Goal: Answer question/provide support: Share knowledge or assist other users

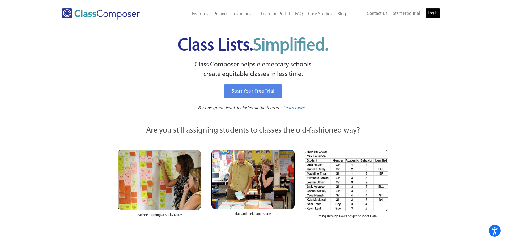
click at [431, 14] on link "Log In" at bounding box center [432, 13] width 15 height 11
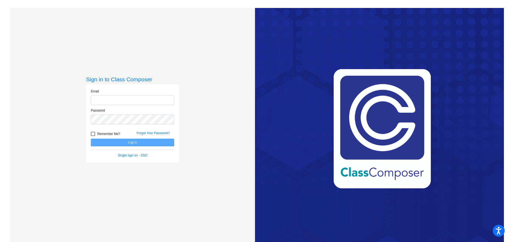
click at [125, 99] on input "email" at bounding box center [132, 100] width 83 height 10
type input "[EMAIL_ADDRESS][DOMAIN_NAME]"
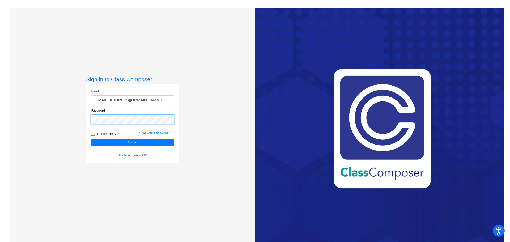
click at [91, 139] on button "Log In" at bounding box center [132, 143] width 83 height 8
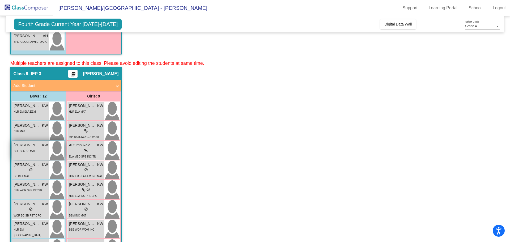
scroll to position [292, 0]
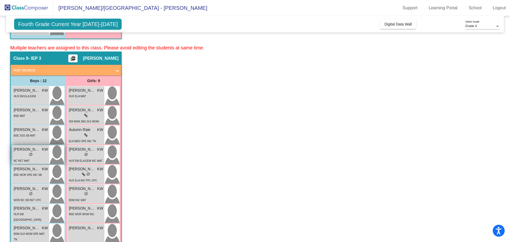
click at [27, 157] on div "lock do_not_disturb_alt" at bounding box center [31, 155] width 34 height 6
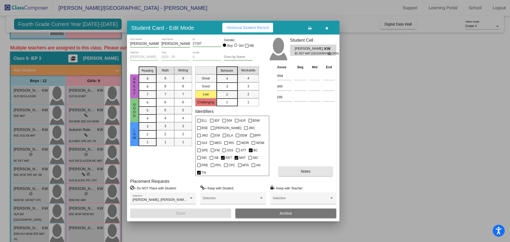
click at [318, 170] on button "Notes" at bounding box center [305, 171] width 54 height 10
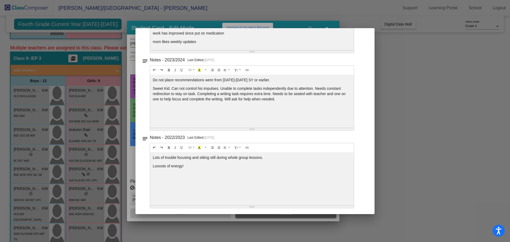
scroll to position [182, 0]
click at [419, 100] on div at bounding box center [255, 121] width 510 height 242
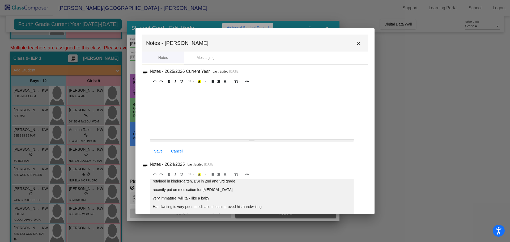
click at [357, 46] on mat-icon "close" at bounding box center [358, 43] width 6 height 6
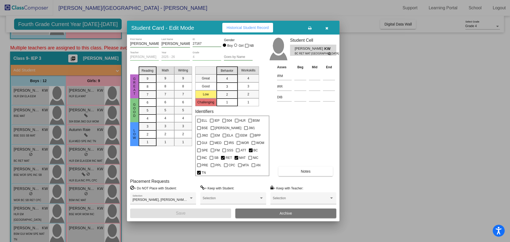
click at [325, 32] on button "button" at bounding box center [326, 28] width 17 height 10
